Goal: Check status: Check status

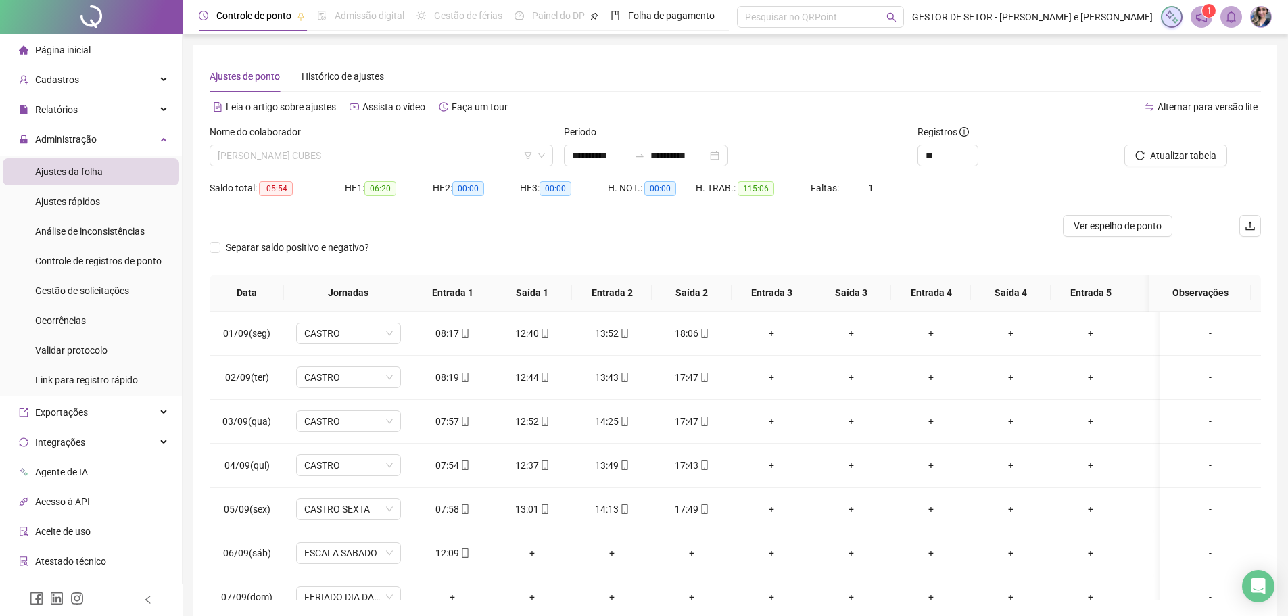
click at [371, 150] on span "[PERSON_NAME] CUBES" at bounding box center [381, 155] width 327 height 20
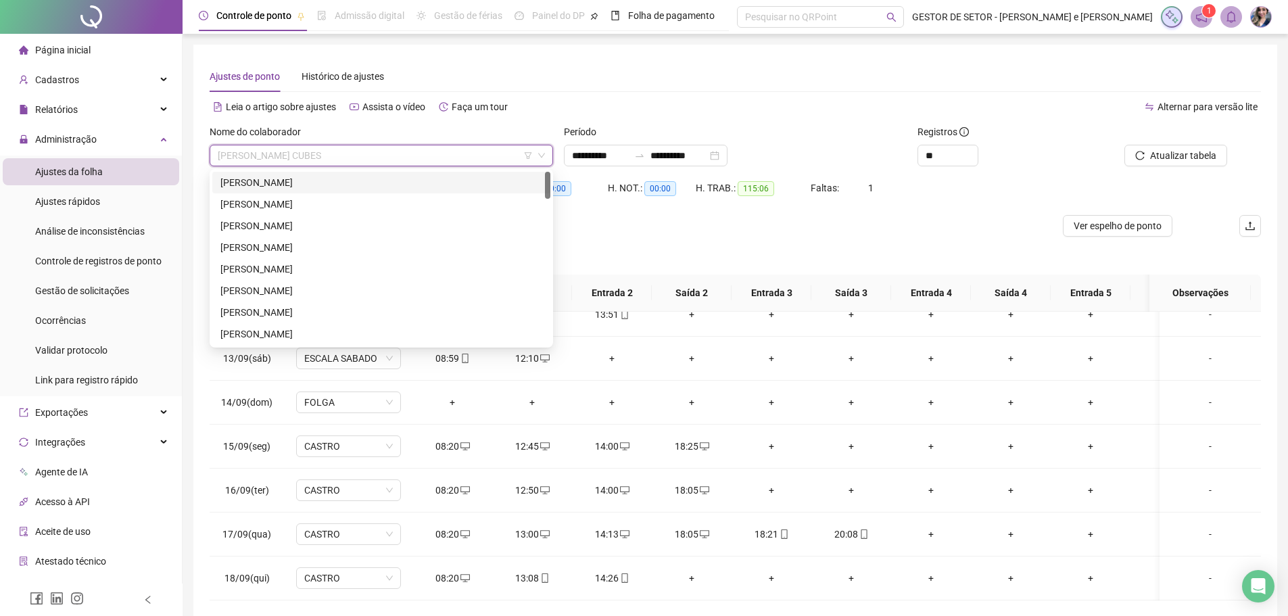
click at [587, 83] on div "Ajustes de ponto Histórico de ajustes" at bounding box center [735, 76] width 1051 height 31
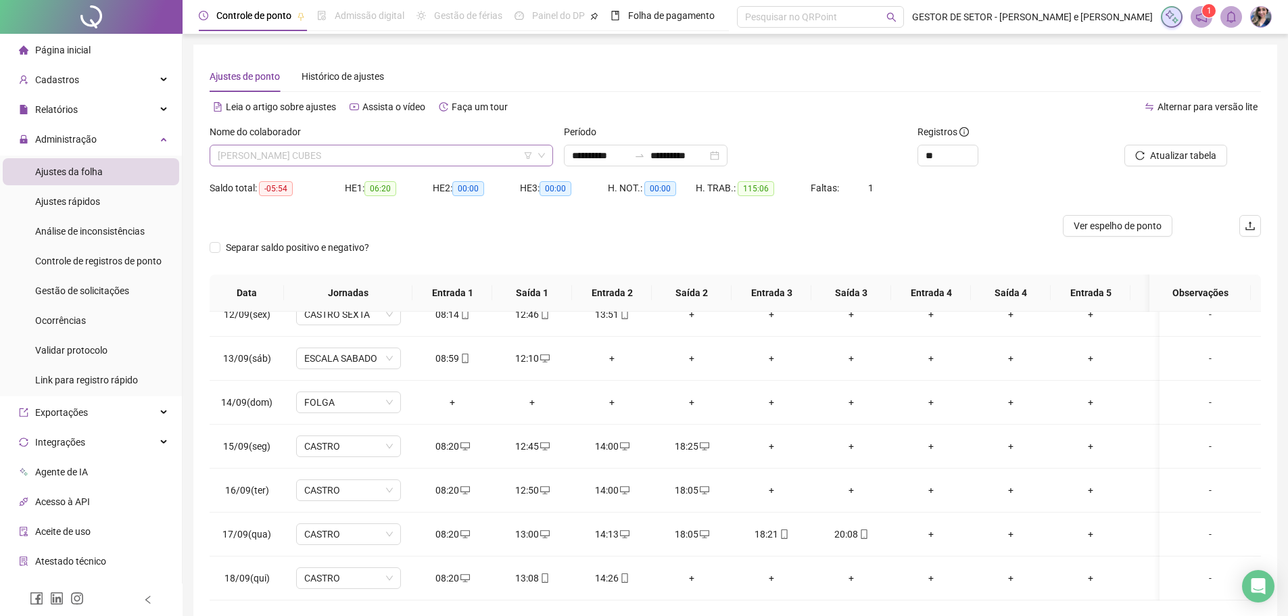
click at [458, 155] on span "[PERSON_NAME] CUBES" at bounding box center [381, 155] width 327 height 20
type input "*"
click at [433, 147] on span "[PERSON_NAME] CUBES" at bounding box center [381, 155] width 327 height 20
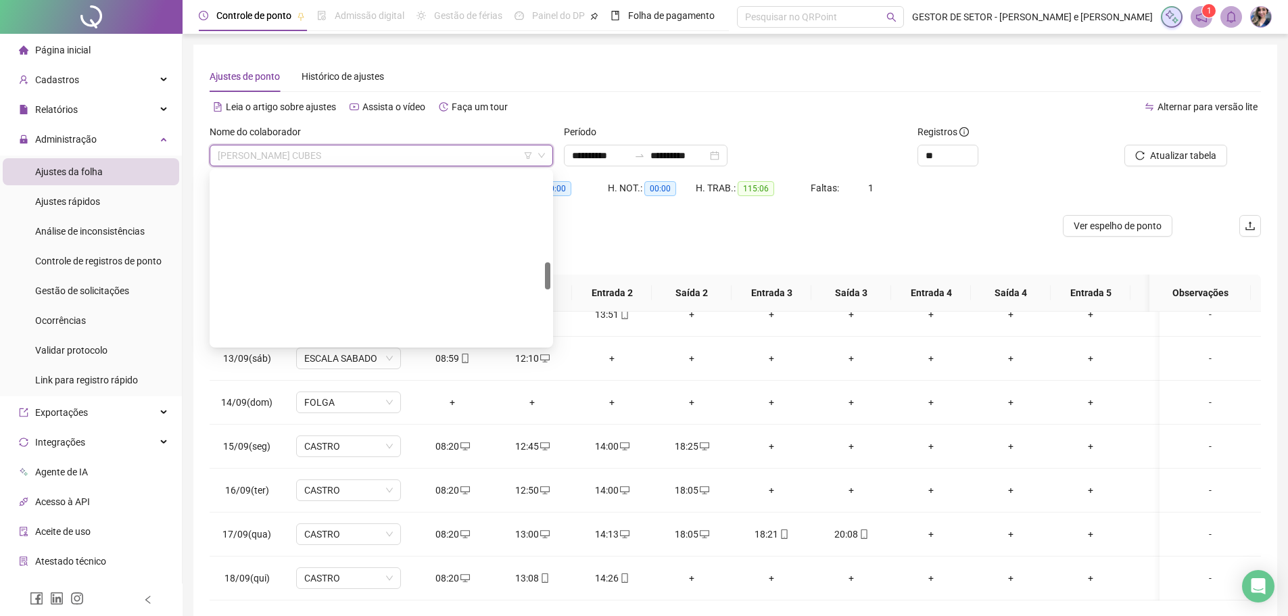
scroll to position [563, 0]
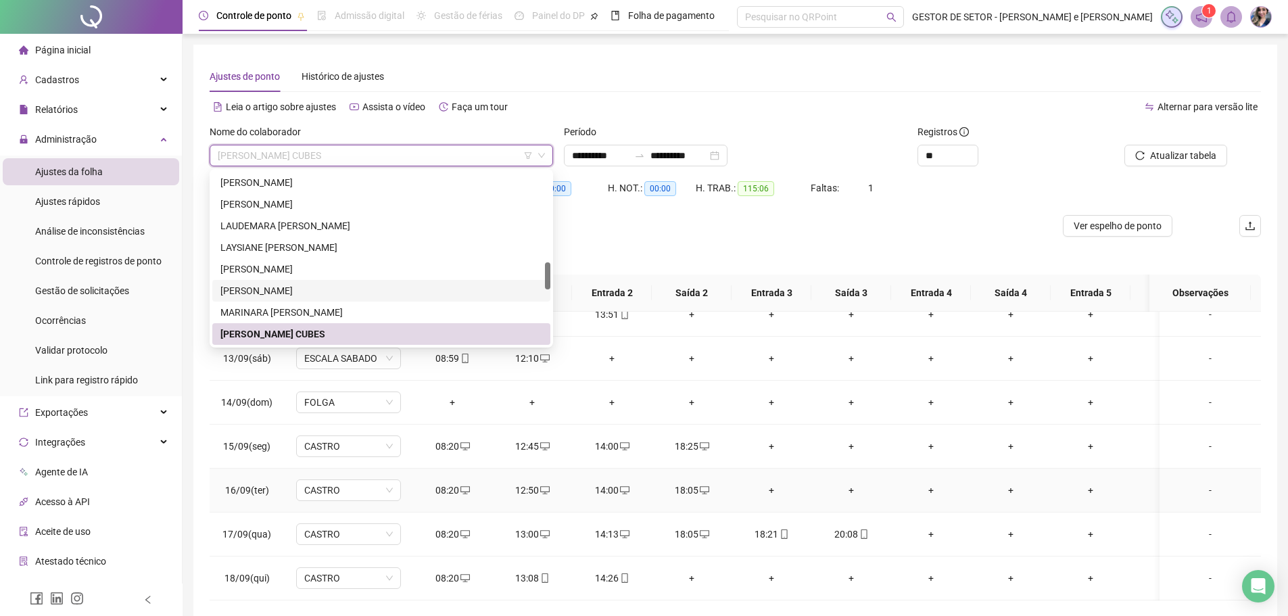
click at [738, 479] on td "+" at bounding box center [772, 491] width 80 height 44
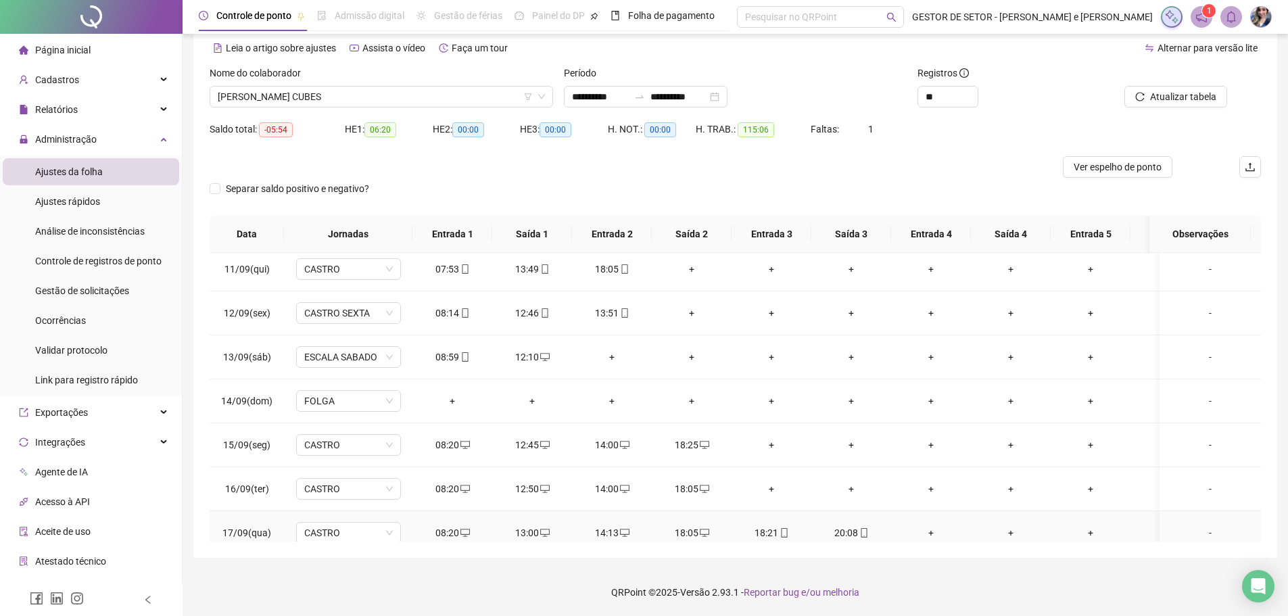
scroll to position [377, 0]
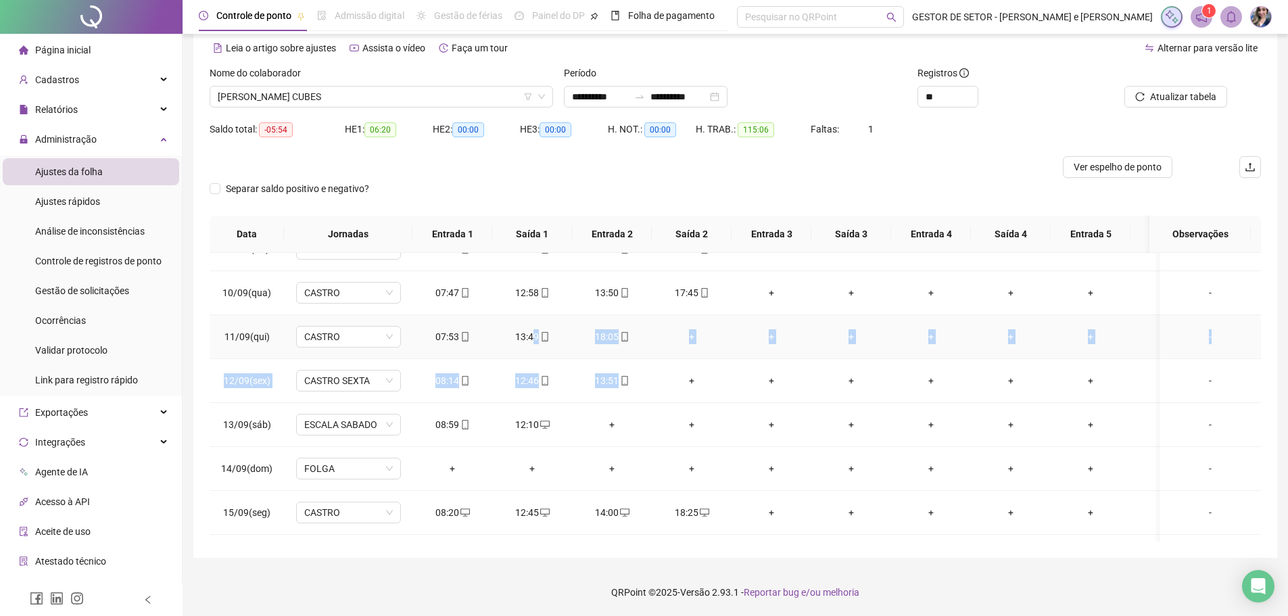
drag, startPoint x: 648, startPoint y: 377, endPoint x: 527, endPoint y: 337, distance: 127.6
click at [531, 341] on tbody "01/09(seg) CASTRO 08:17 12:40 13:52 18:06 + + + + + + + + - 02/09(ter) CASTRO 0…" at bounding box center [841, 271] width 1262 height 791
click at [527, 336] on div "13:49" at bounding box center [532, 336] width 58 height 15
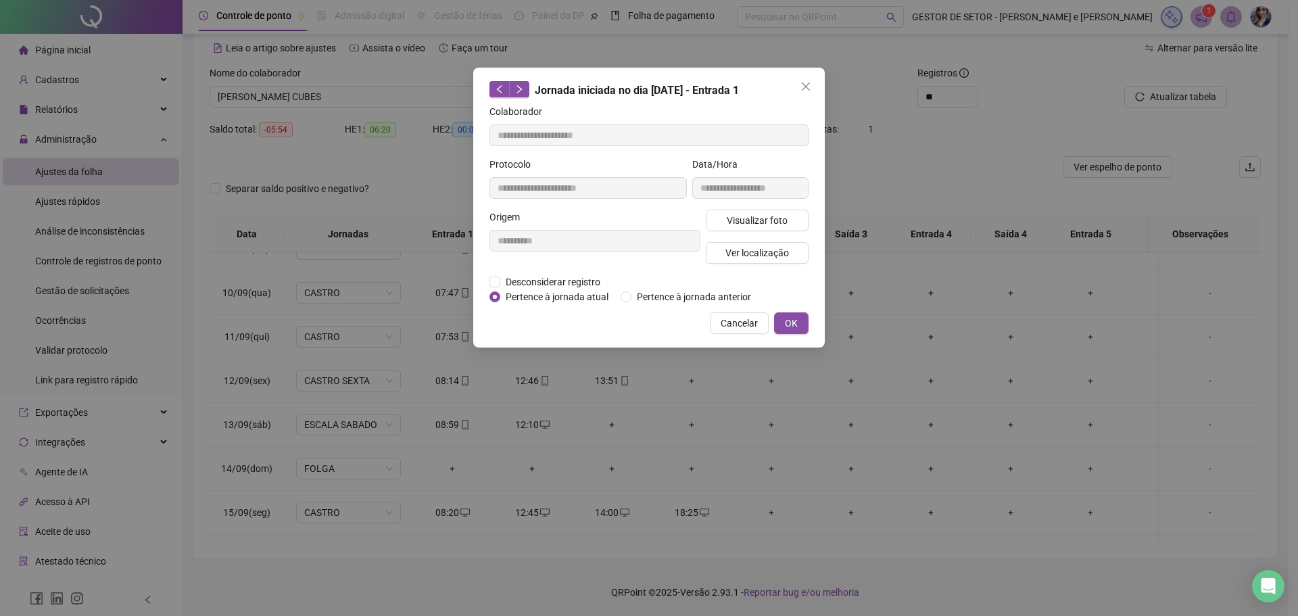
type input "**********"
click at [507, 373] on div "**********" at bounding box center [649, 308] width 1298 height 616
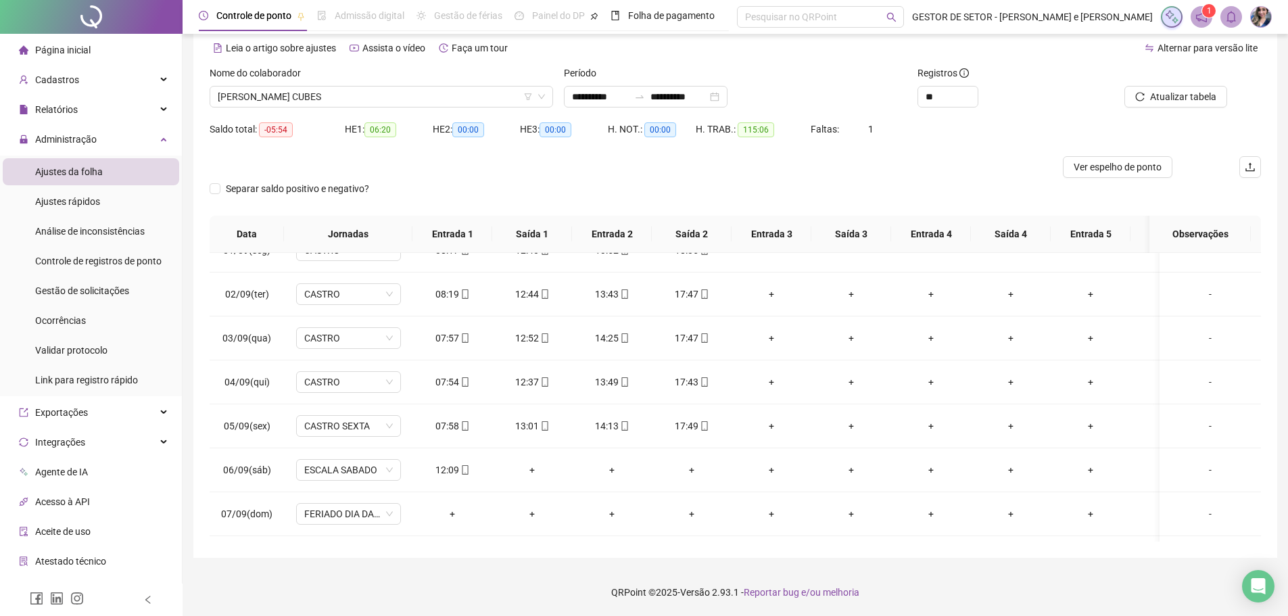
scroll to position [0, 0]
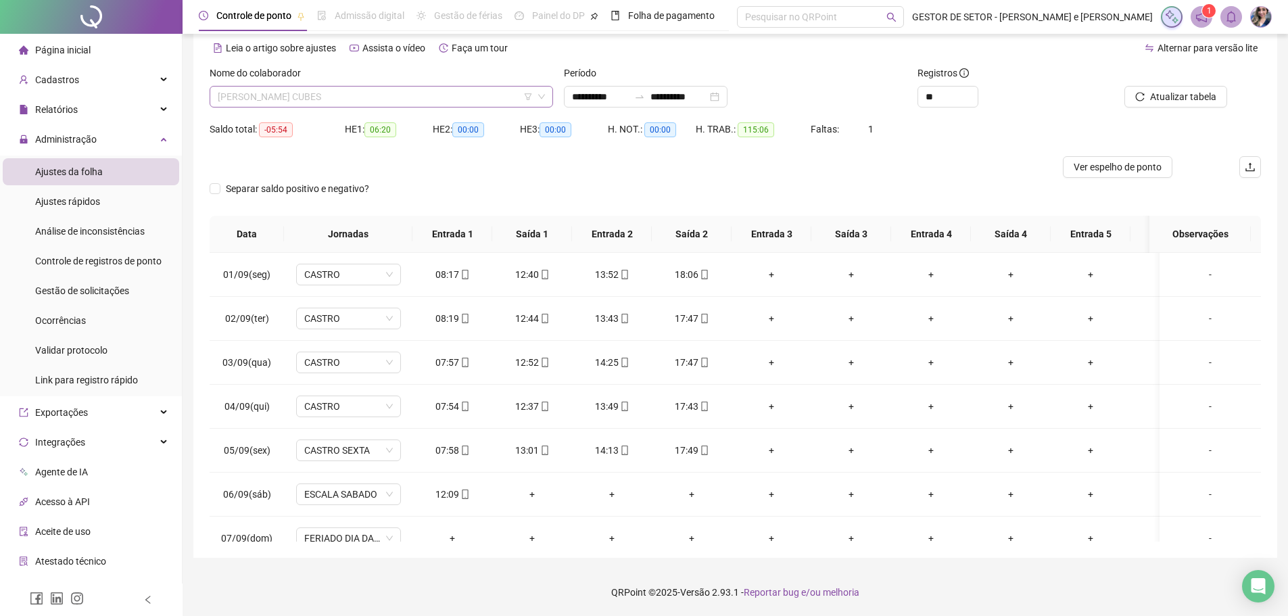
click at [402, 101] on span "[PERSON_NAME] CUBES" at bounding box center [381, 97] width 327 height 20
